Goal: Navigation & Orientation: Find specific page/section

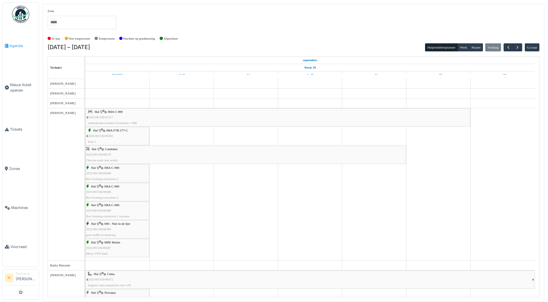
click at [17, 43] on span "Agenda" at bounding box center [22, 45] width 27 height 5
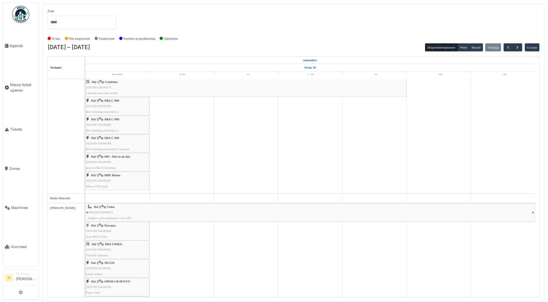
scroll to position [86, 0]
click at [105, 208] on div "Hal 1 | Novopac 2025/09/336/06584 Axis M554 fault" at bounding box center [117, 212] width 63 height 17
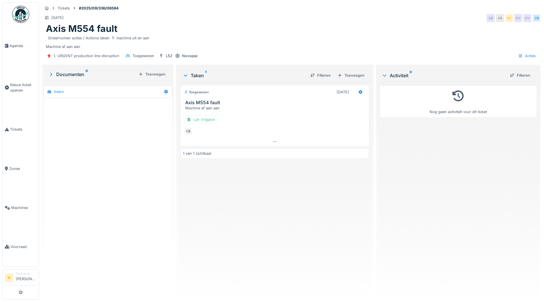
scroll to position [4, 0]
click at [272, 140] on icon at bounding box center [274, 142] width 5 height 4
click at [253, 154] on div "1 van 1 zichtbaar" at bounding box center [274, 157] width 189 height 11
click at [198, 155] on div "1 van 1 zichtbaar" at bounding box center [197, 156] width 29 height 5
click at [120, 153] on div at bounding box center [108, 197] width 129 height 198
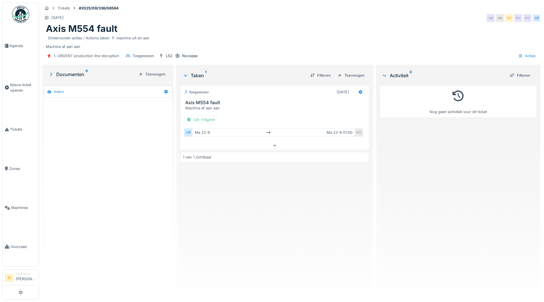
scroll to position [0, 0]
click at [118, 89] on div "Intern" at bounding box center [103, 91] width 116 height 9
click at [63, 91] on div "Intern" at bounding box center [59, 91] width 10 height 5
click at [14, 45] on span "Agenda" at bounding box center [22, 45] width 27 height 5
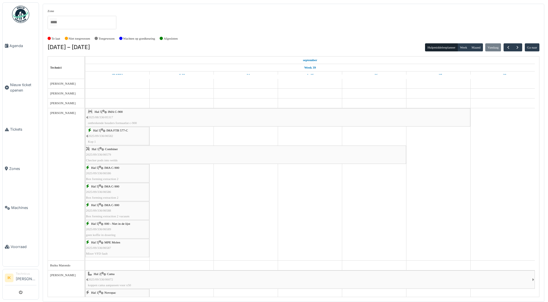
click at [102, 135] on span "2025/09/336/06582" at bounding box center [100, 135] width 25 height 3
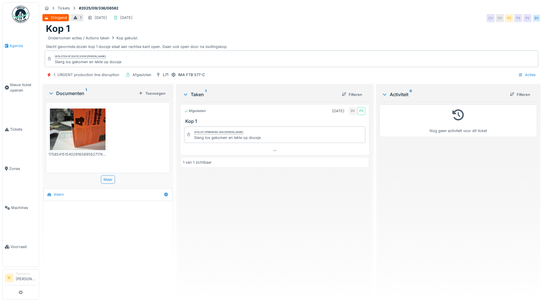
click at [16, 46] on span "Agenda" at bounding box center [22, 45] width 27 height 5
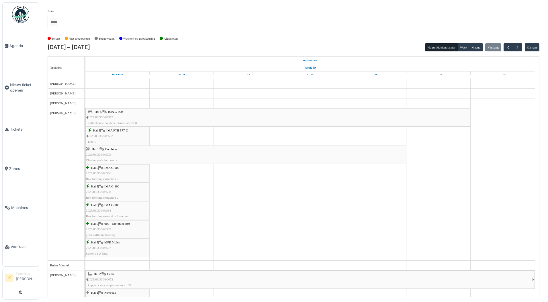
click at [126, 171] on div "Hal 5 | IMA C-900 2025/09/336/06586 Box forming extraction 2" at bounding box center [117, 173] width 63 height 17
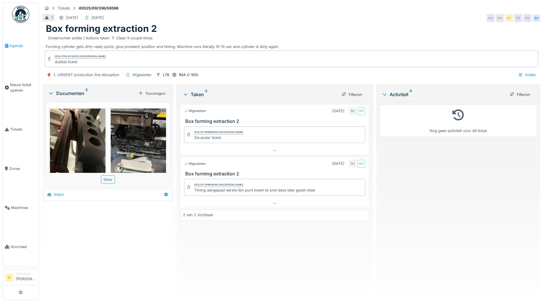
click at [18, 46] on span "Agenda" at bounding box center [22, 45] width 27 height 5
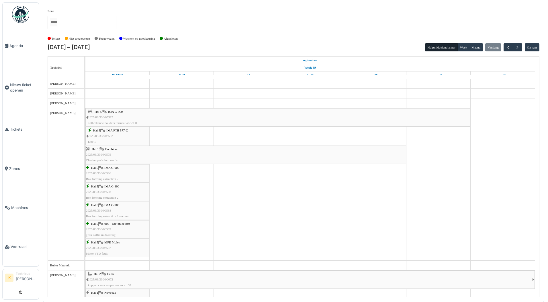
click at [133, 192] on div "Hal 5 | IMA C-900 2025/09/336/06586 Box forming extraction 2" at bounding box center [117, 192] width 63 height 17
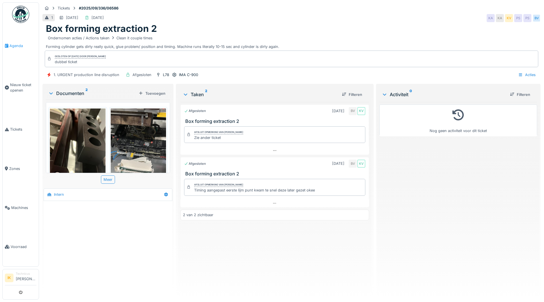
click at [15, 44] on span "Agenda" at bounding box center [22, 45] width 27 height 5
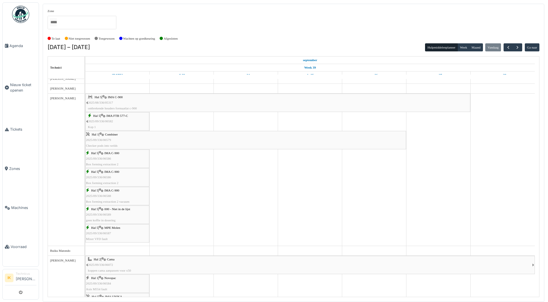
scroll to position [29, 0]
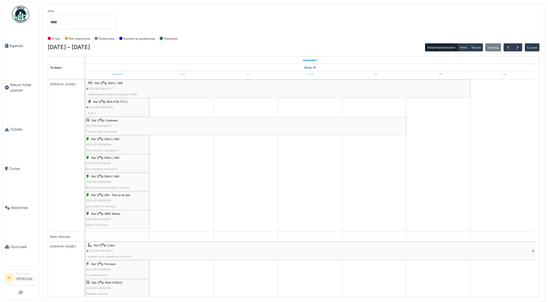
click at [116, 180] on div "Hal 5 | IMA C-900 2025/09/336/06588 Box forming extraction 2 vacuum" at bounding box center [117, 181] width 63 height 17
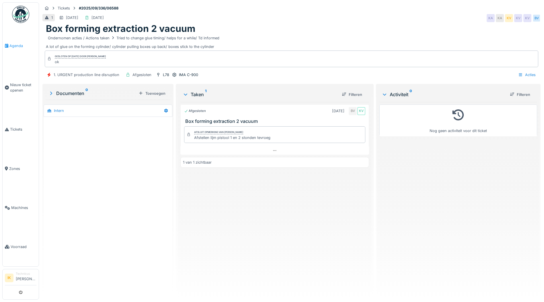
click at [18, 45] on span "Agenda" at bounding box center [22, 45] width 27 height 5
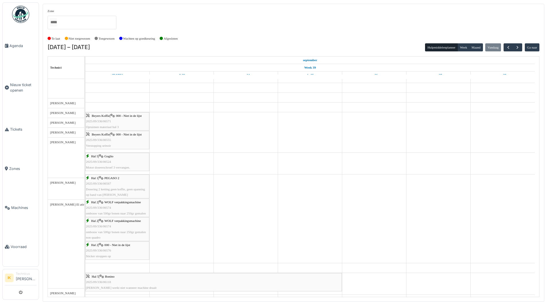
scroll to position [344, 0]
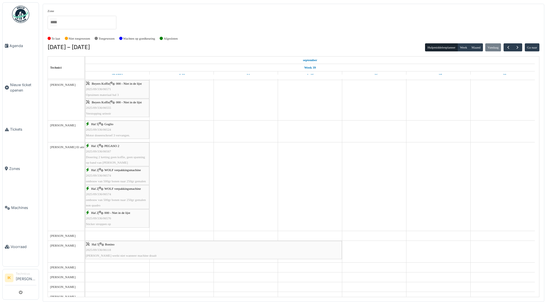
click at [110, 149] on div "Hal 1 | PEGASO 2 2025/09/336/06567 Dosering 2 ketting geen koffie, geen spannin…" at bounding box center [117, 154] width 63 height 22
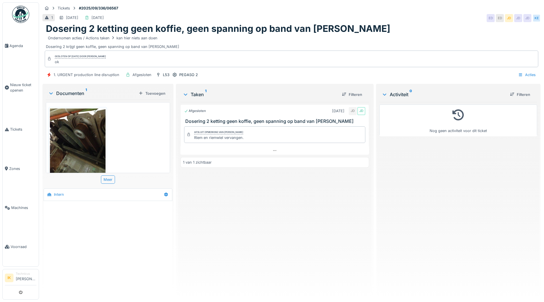
click at [71, 128] on img at bounding box center [78, 145] width 56 height 74
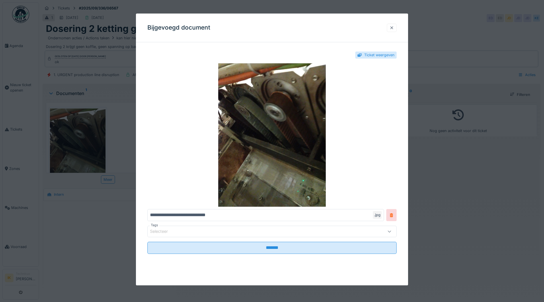
click at [392, 28] on div at bounding box center [391, 27] width 5 height 5
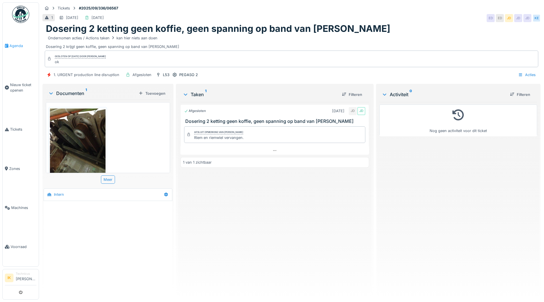
click at [17, 46] on span "Agenda" at bounding box center [22, 45] width 27 height 5
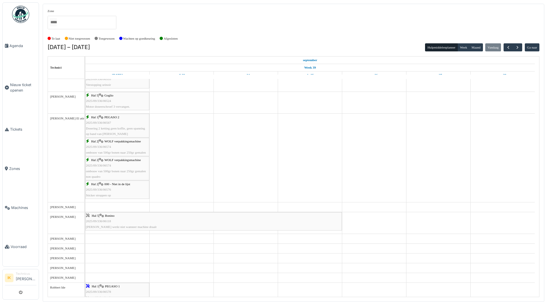
click at [120, 146] on div "Hal 2 | WOLF verpakkingsmachine 2025/09/336/06574 ombouw van 500gr bonen naar 2…" at bounding box center [117, 146] width 63 height 17
